Goal: Task Accomplishment & Management: Manage account settings

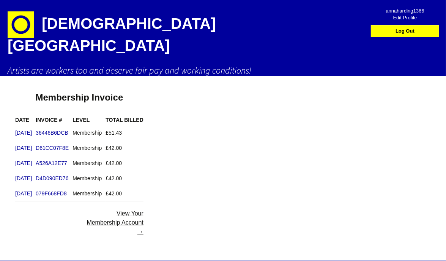
click at [142, 210] on link "View Your Membership Account →" at bounding box center [115, 222] width 57 height 25
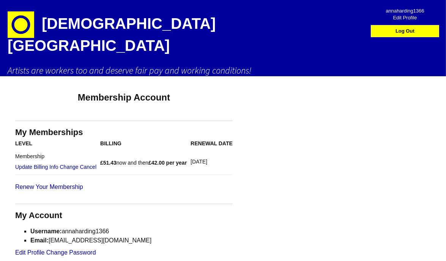
click at [403, 11] on span "annaharding1366" at bounding box center [405, 8] width 54 height 7
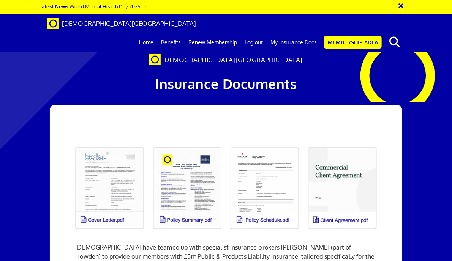
scroll to position [76, 0]
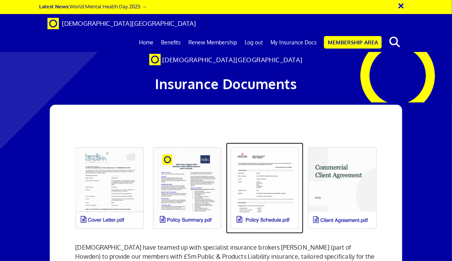
click at [260, 143] on link at bounding box center [264, 188] width 77 height 91
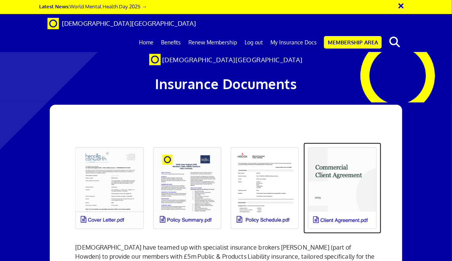
click at [349, 143] on link at bounding box center [341, 188] width 77 height 91
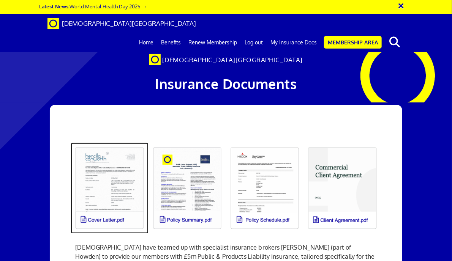
click at [112, 143] on link at bounding box center [109, 188] width 77 height 91
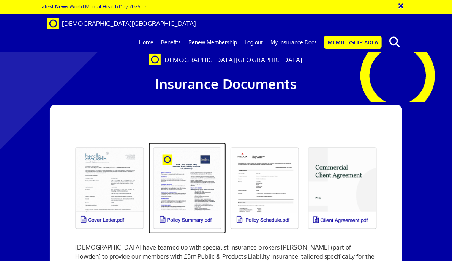
click at [187, 143] on link at bounding box center [187, 188] width 77 height 91
